Goal: Communication & Community: Answer question/provide support

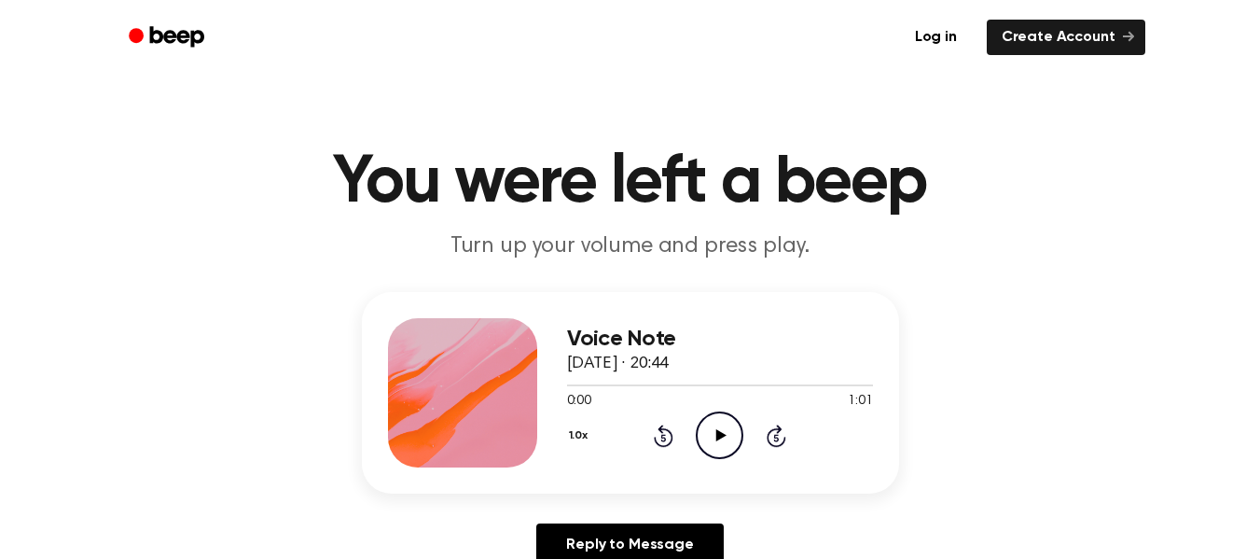
click at [712, 431] on icon "Play Audio" at bounding box center [720, 435] width 48 height 48
click at [714, 433] on icon "Pause Audio" at bounding box center [720, 435] width 48 height 48
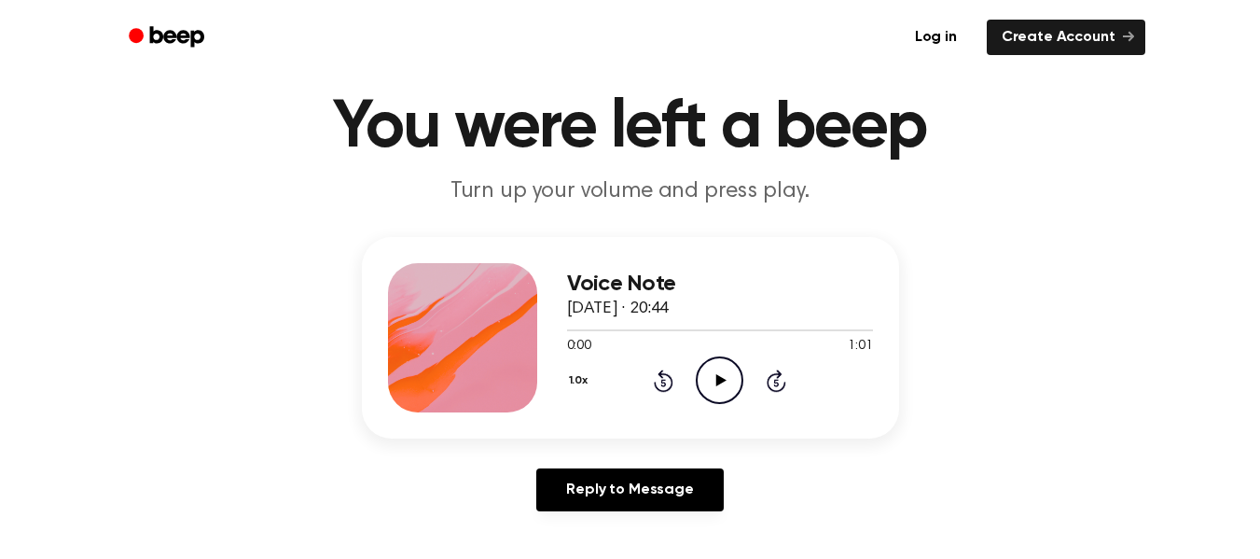
scroll to position [66, 0]
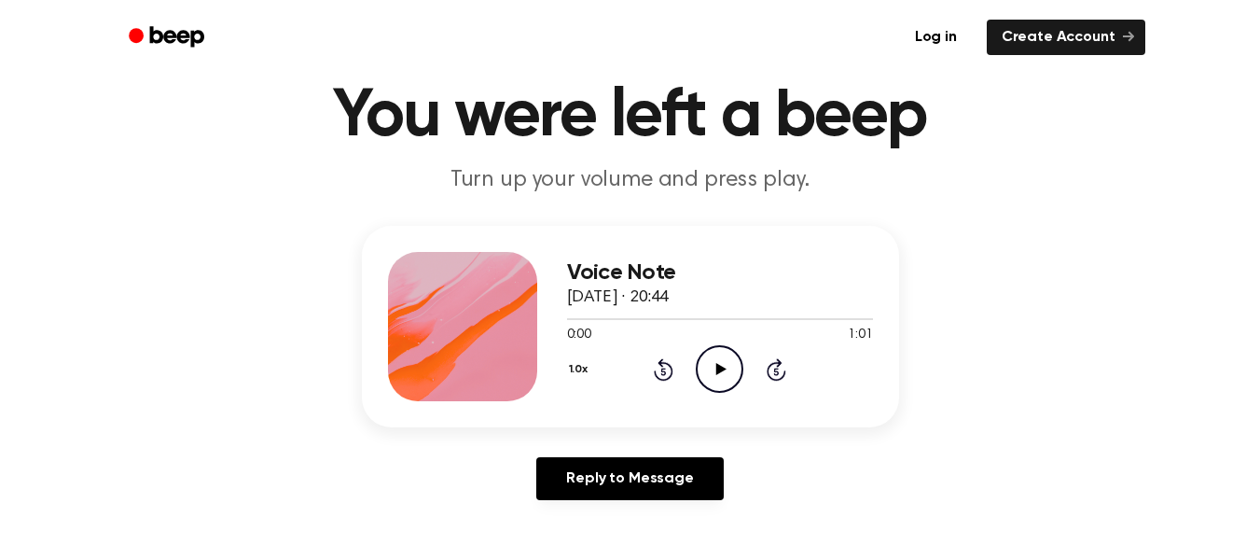
click at [600, 270] on h3 "Voice Note" at bounding box center [720, 272] width 306 height 25
click at [462, 309] on div at bounding box center [462, 326] width 149 height 149
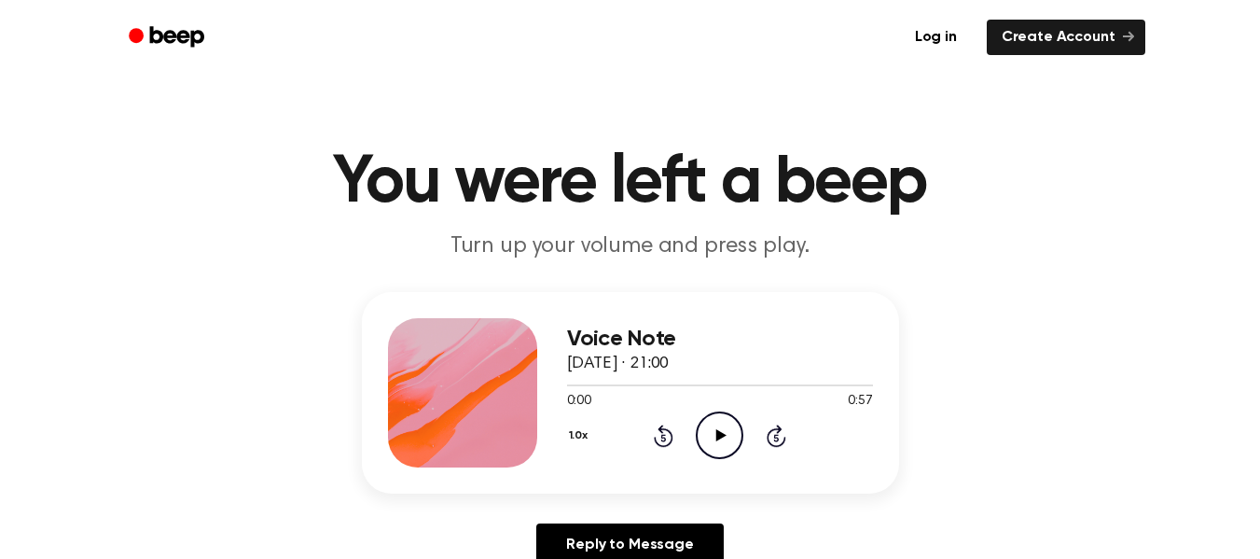
scroll to position [37, 0]
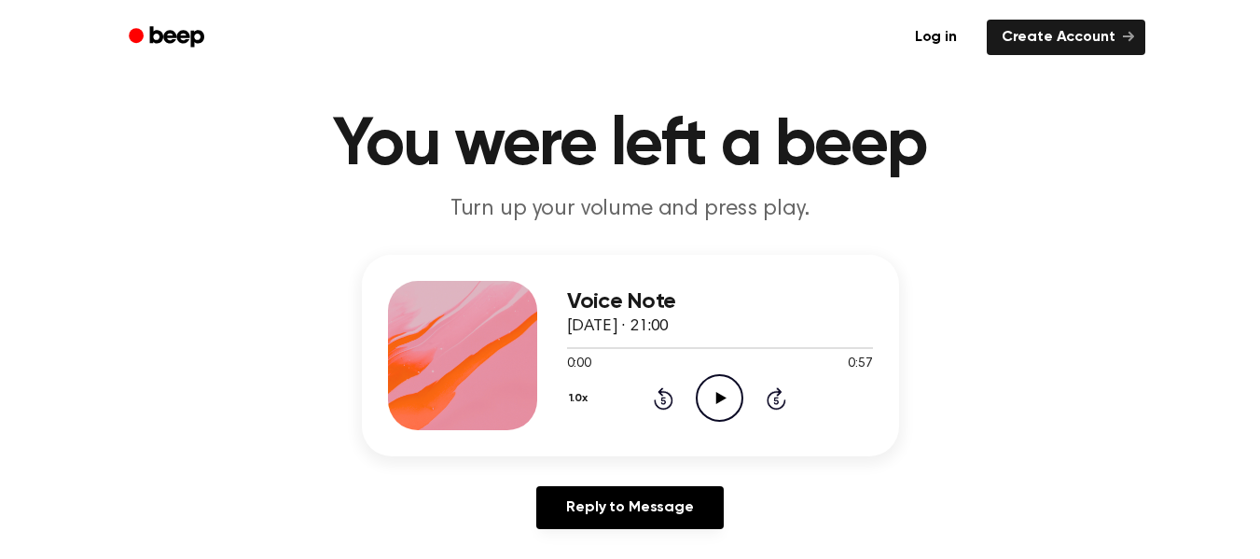
click at [717, 394] on icon at bounding box center [721, 398] width 10 height 12
click at [711, 411] on icon "Pause Audio" at bounding box center [720, 398] width 48 height 48
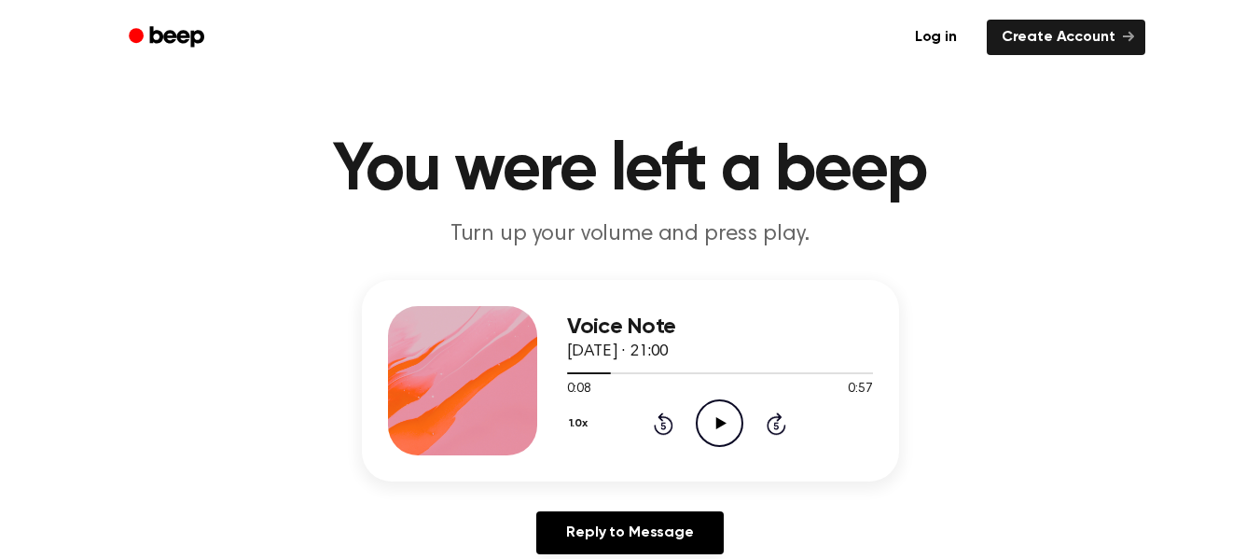
scroll to position [21, 0]
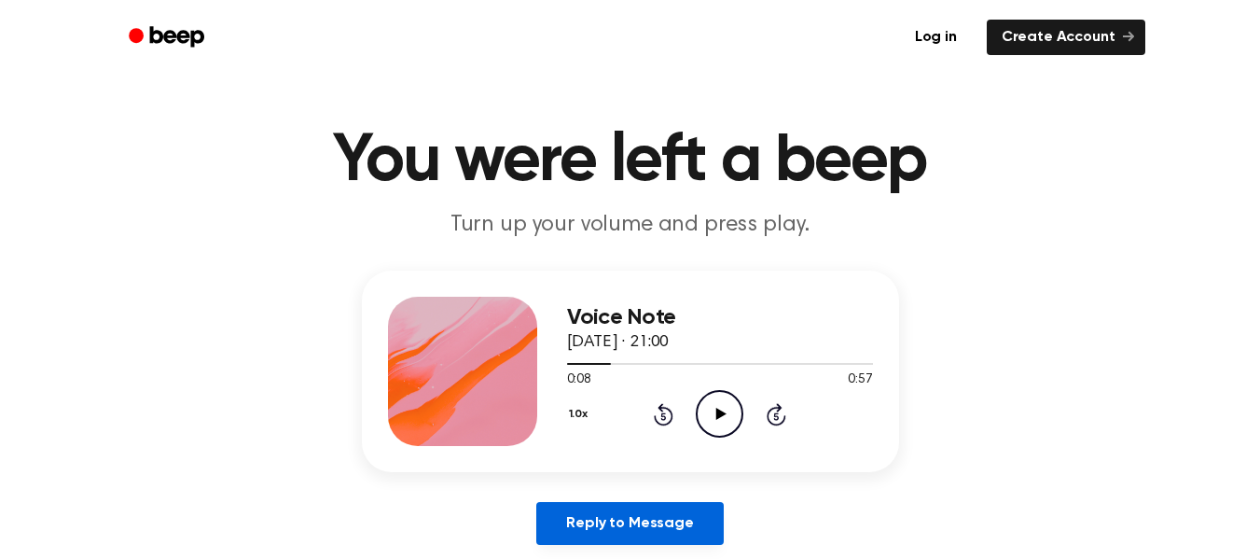
click at [619, 518] on link "Reply to Message" at bounding box center [629, 523] width 187 height 43
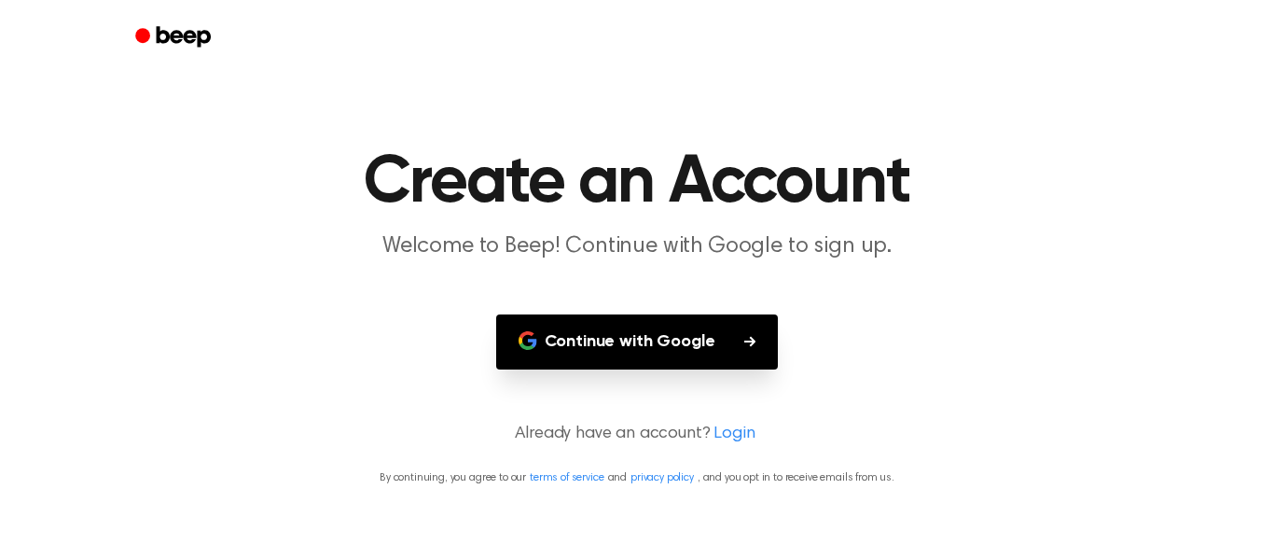
click at [655, 352] on button "Continue with Google" at bounding box center [637, 341] width 283 height 55
